Goal: Complete application form

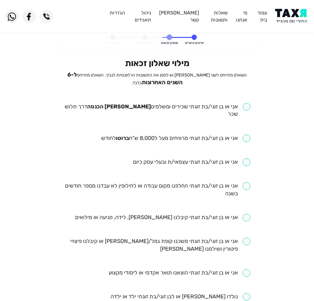
click at [213, 109] on input "checkbox" at bounding box center [157, 110] width 187 height 15
checkbox input "true"
click at [206, 135] on input "checkbox" at bounding box center [175, 139] width 149 height 8
checkbox input "true"
click at [177, 182] on input "checkbox" at bounding box center [157, 189] width 187 height 15
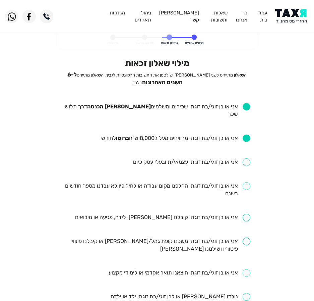
checkbox input "true"
click at [132, 214] on input "checkbox" at bounding box center [163, 218] width 176 height 8
checkbox input "true"
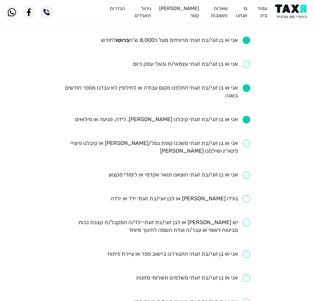
scroll to position [101, 0]
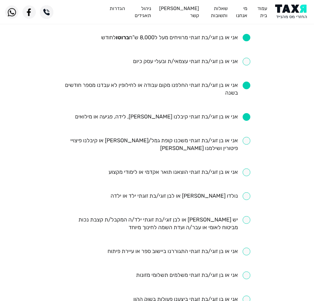
click at [201, 168] on input "checkbox" at bounding box center [180, 172] width 142 height 8
checkbox input "true"
click at [209, 192] on input "checkbox" at bounding box center [181, 196] width 140 height 8
checkbox input "true"
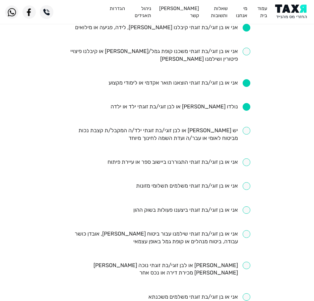
scroll to position [235, 0]
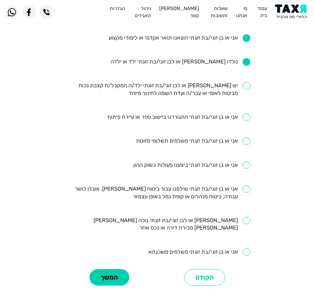
click at [180, 248] on input "checkbox" at bounding box center [200, 252] width 102 height 8
checkbox input "true"
click at [200, 185] on input "checkbox" at bounding box center [157, 192] width 187 height 15
checkbox input "true"
click at [120, 269] on button "המשך" at bounding box center [110, 277] width 40 height 16
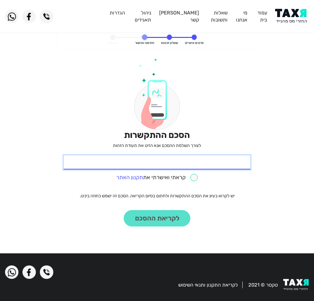
click at [209, 157] on input "* תעודת זהות" at bounding box center [157, 162] width 187 height 14
type input "315789180"
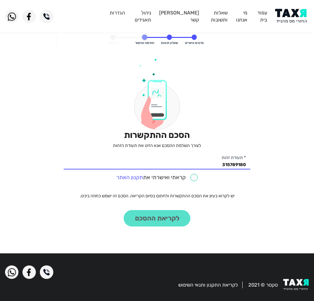
click at [193, 177] on input "checkbox" at bounding box center [157, 178] width 82 height 8
checkbox input "true"
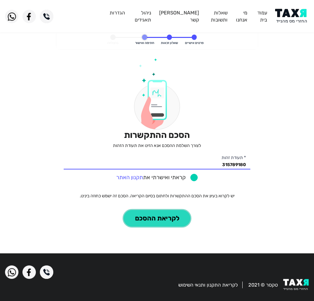
click at [158, 219] on button "לקריאת ההסכם" at bounding box center [157, 218] width 67 height 16
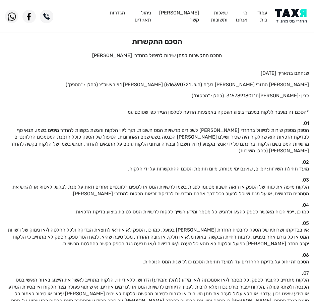
click at [291, 13] on img at bounding box center [293, 16] width 34 height 15
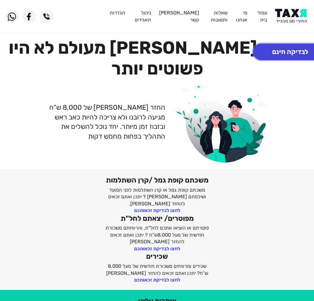
click at [285, 48] on button "לבדיקה חינם" at bounding box center [290, 52] width 74 height 16
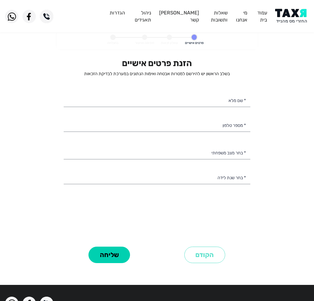
select select
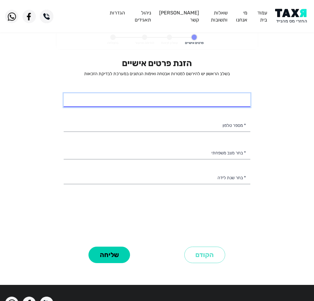
click at [237, 97] on input "* שם מלא" at bounding box center [157, 100] width 187 height 14
type input "מחמוד עאסי"
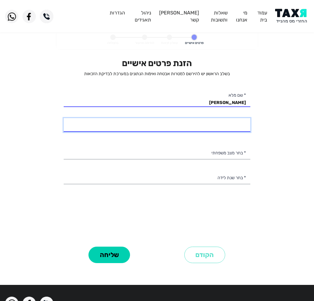
click at [162, 120] on input "* מספר טלפון" at bounding box center [157, 125] width 187 height 14
type input "054-9514488"
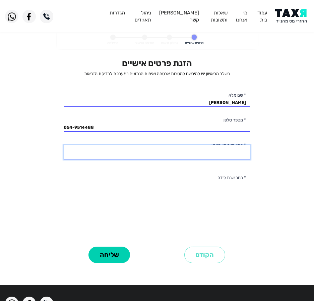
click at [147, 151] on select "רווק/ה נשוי/אה גרוש/ה אלמן/נה" at bounding box center [157, 152] width 187 height 14
select select "2: Married"
click at [64, 145] on select "רווק/ה נשוי/אה גרוש/ה אלמן/נה" at bounding box center [157, 152] width 187 height 14
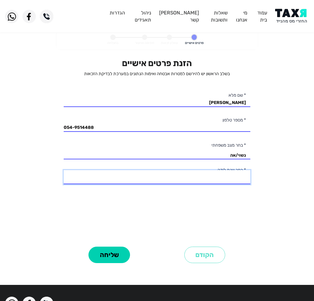
click at [203, 181] on select "2003 2002 2001 2000 1999 1998 1997 1996 1995 1994 1993 1992 1991 1990 1989 1988…" at bounding box center [157, 177] width 187 height 14
select select "20: 1984"
click at [64, 170] on select "2003 2002 2001 2000 1999 1998 1997 1996 1995 1994 1993 1992 1991 1990 1989 1988…" at bounding box center [157, 177] width 187 height 14
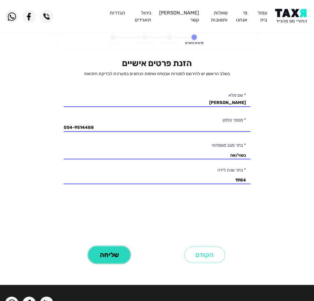
click at [121, 253] on button "שליחה" at bounding box center [110, 255] width 42 height 16
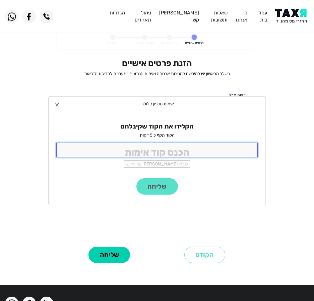
click at [164, 151] on input "tel" at bounding box center [157, 150] width 203 height 14
type input "9988"
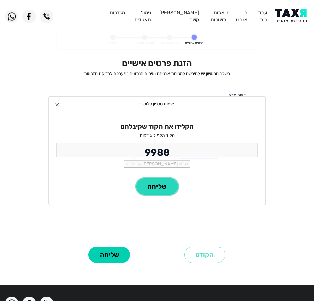
click at [153, 187] on button "שליחה" at bounding box center [158, 186] width 42 height 16
